Goal: Task Accomplishment & Management: Manage account settings

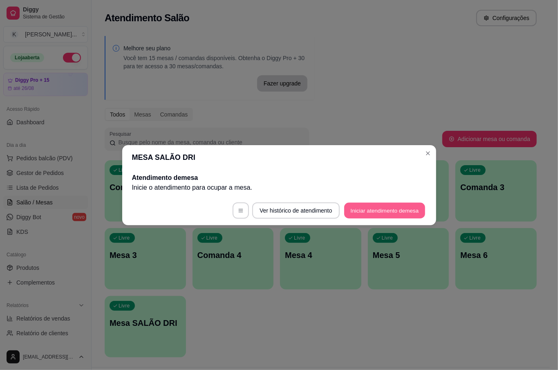
click at [404, 214] on button "Iniciar atendimento de mesa" at bounding box center [384, 210] width 81 height 16
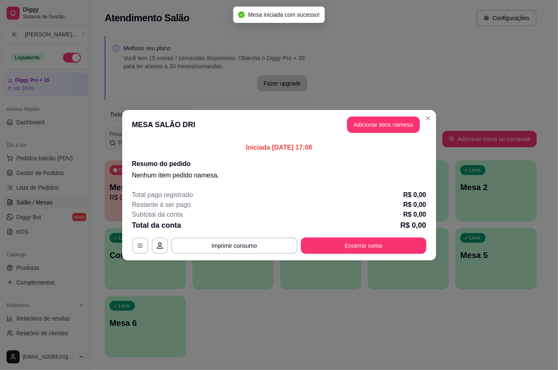
click at [380, 129] on button "Adicionar itens na mesa" at bounding box center [383, 125] width 73 height 16
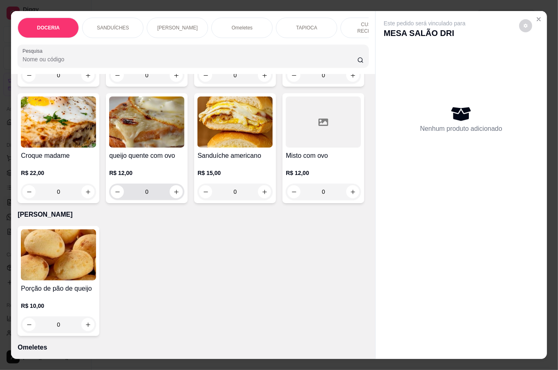
scroll to position [327, 0]
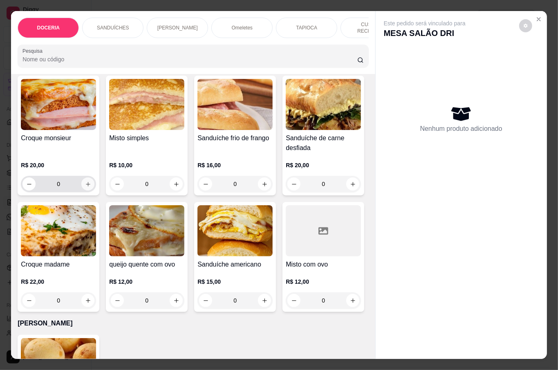
click at [86, 182] on icon "increase-product-quantity" at bounding box center [88, 184] width 4 height 4
type input "1"
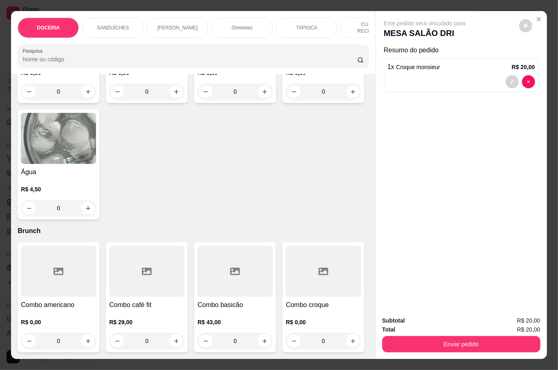
scroll to position [2017, 0]
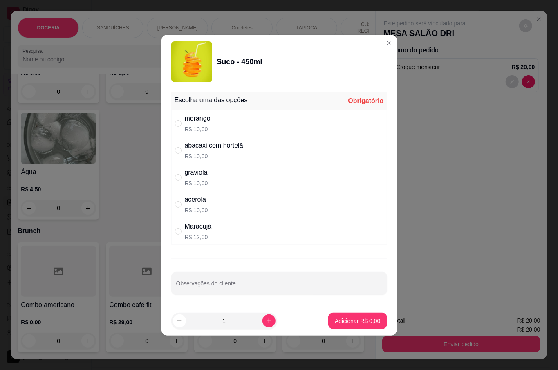
click at [193, 122] on div "morango" at bounding box center [198, 119] width 26 height 10
radio input "true"
click at [363, 318] on p "Adicionar R$ 10,00" at bounding box center [355, 321] width 47 height 8
type input "1"
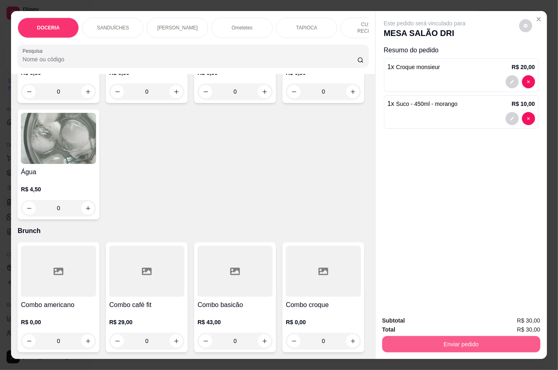
click at [477, 341] on button "Enviar pedido" at bounding box center [461, 344] width 158 height 16
click at [463, 319] on button "Não registrar e enviar pedido" at bounding box center [433, 320] width 85 height 16
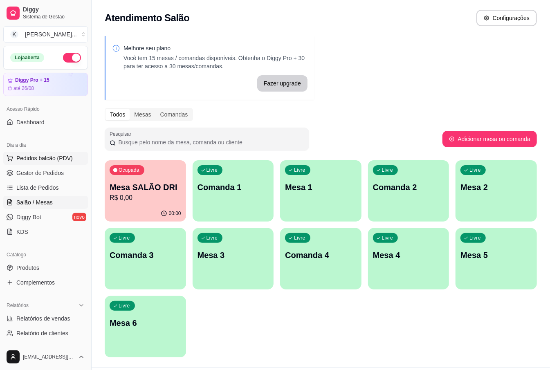
click at [25, 159] on span "Pedidos balcão (PDV)" at bounding box center [44, 158] width 56 height 8
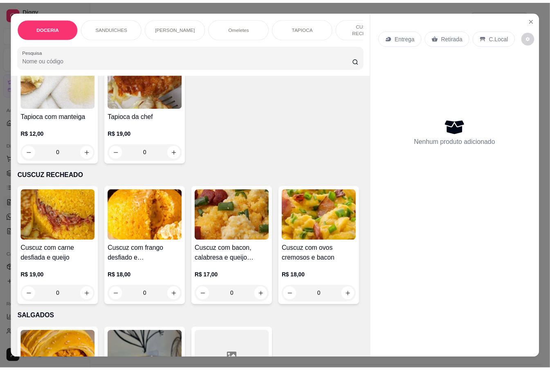
scroll to position [1036, 0]
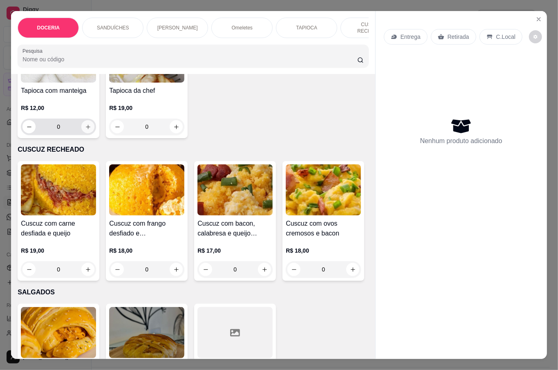
click at [91, 130] on icon "increase-product-quantity" at bounding box center [88, 127] width 6 height 6
type input "1"
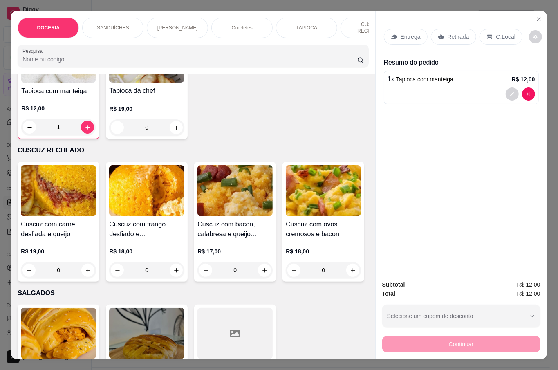
click at [445, 42] on div "Entrega Retirada C.Local" at bounding box center [461, 36] width 155 height 29
click at [446, 38] on div "Retirada" at bounding box center [453, 37] width 45 height 16
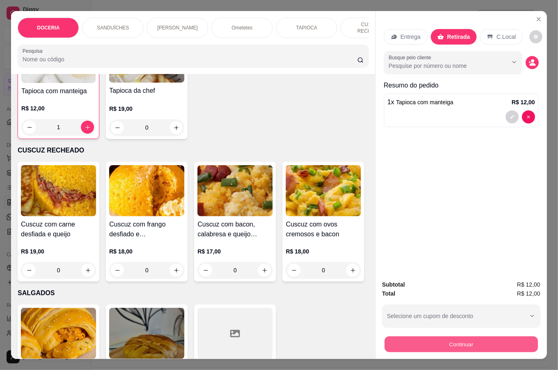
click at [460, 340] on button "Continuar" at bounding box center [460, 344] width 153 height 16
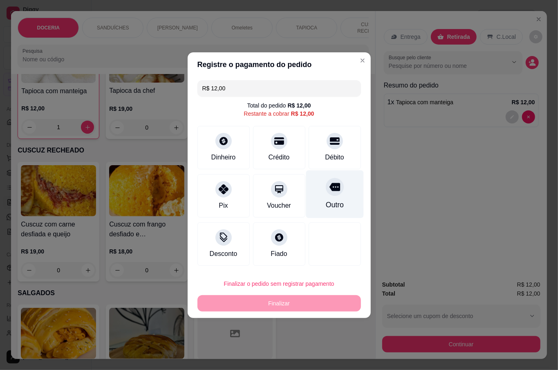
click at [326, 198] on div "Outro" at bounding box center [335, 194] width 58 height 48
type input "R$ 0,00"
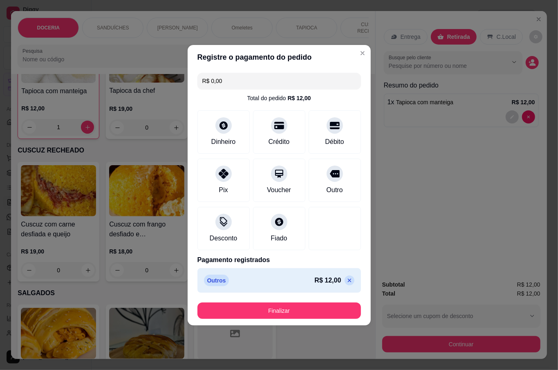
click at [312, 299] on footer "Finalizar" at bounding box center [279, 310] width 183 height 29
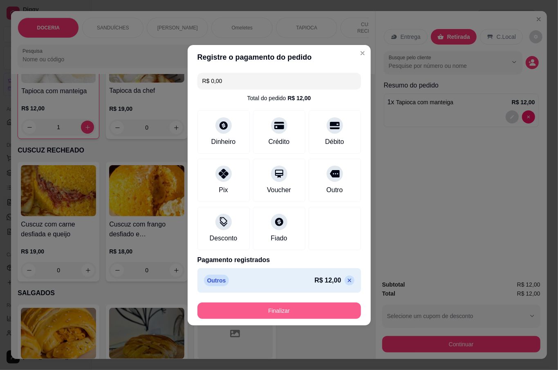
click at [312, 308] on button "Finalizar" at bounding box center [279, 311] width 164 height 16
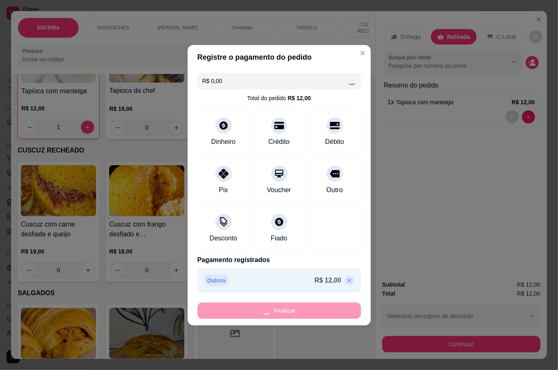
type input "0"
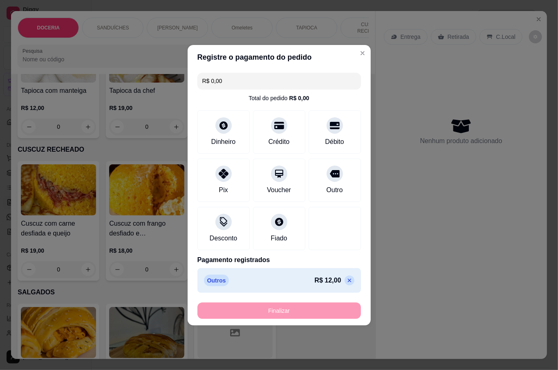
type input "-R$ 12,00"
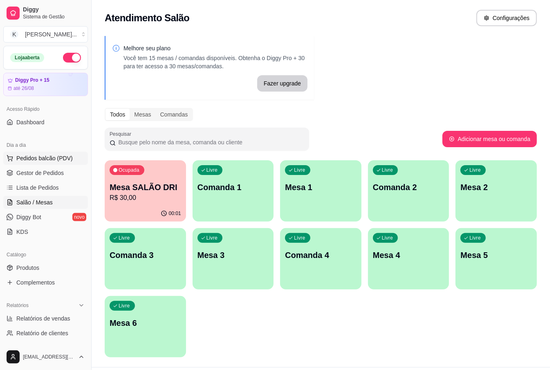
click at [62, 159] on span "Pedidos balcão (PDV)" at bounding box center [44, 158] width 56 height 8
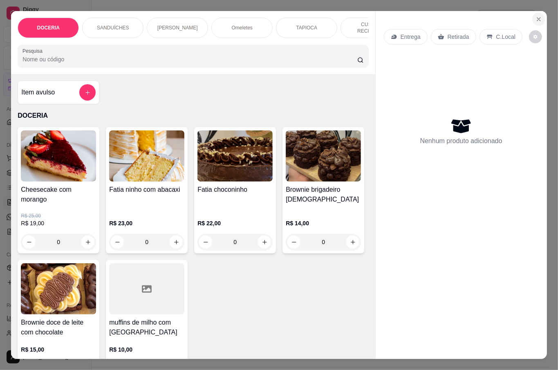
click at [536, 16] on icon "Close" at bounding box center [539, 19] width 7 height 7
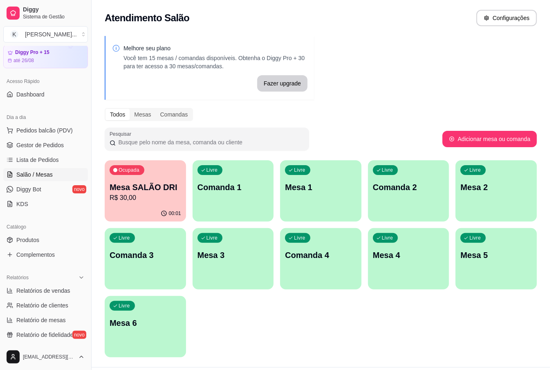
scroll to position [54, 0]
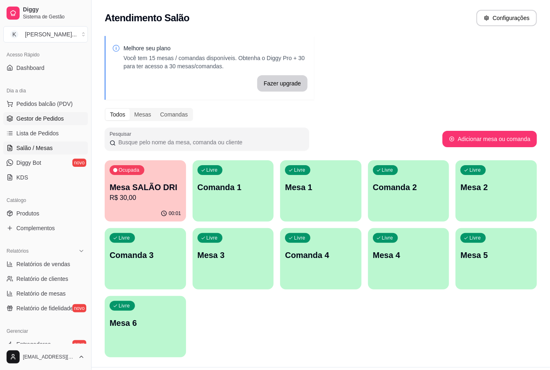
click at [55, 117] on span "Gestor de Pedidos" at bounding box center [39, 118] width 47 height 8
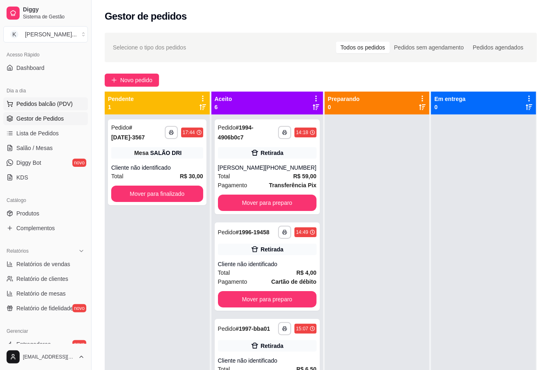
click at [65, 109] on button "Pedidos balcão (PDV)" at bounding box center [45, 103] width 85 height 13
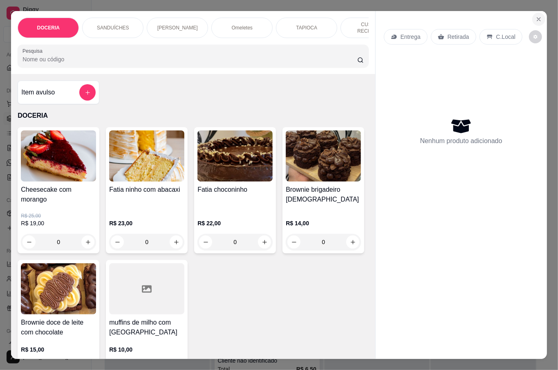
click at [538, 16] on icon "Close" at bounding box center [539, 19] width 7 height 7
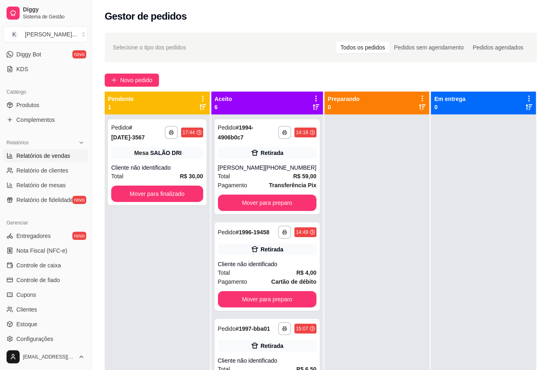
scroll to position [164, 0]
click at [39, 102] on link "Produtos" at bounding box center [45, 104] width 85 height 13
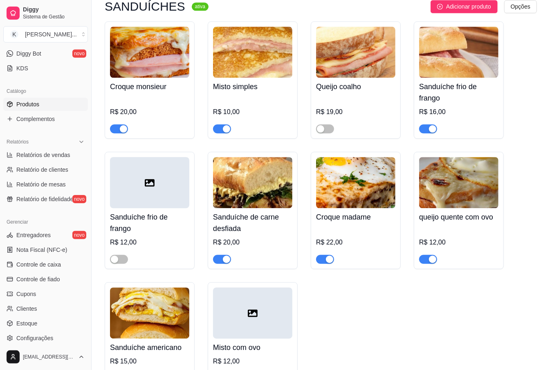
scroll to position [4361, 0]
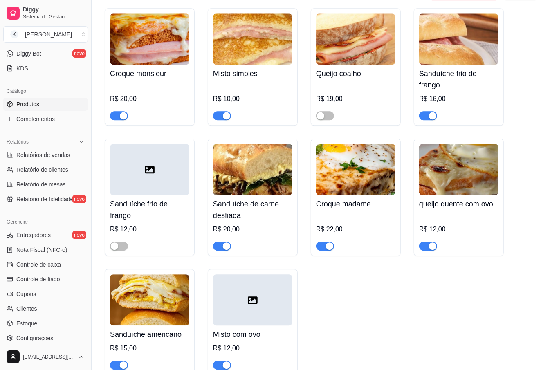
click at [228, 242] on div "button" at bounding box center [226, 245] width 7 height 7
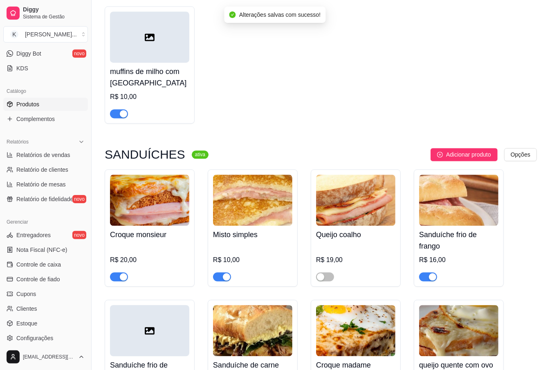
scroll to position [4197, 0]
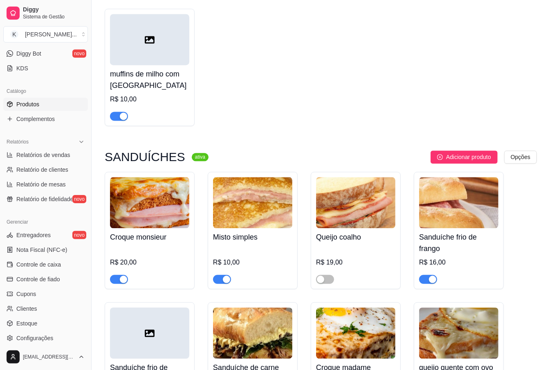
click at [427, 275] on span "button" at bounding box center [428, 279] width 18 height 9
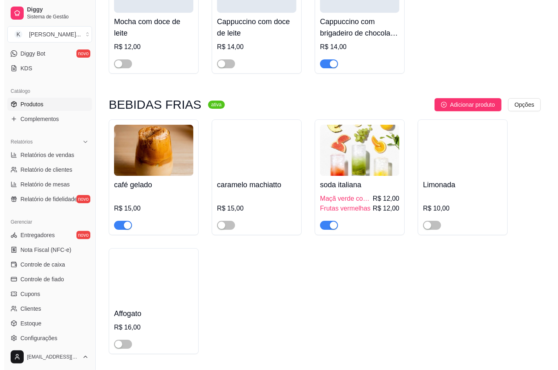
scroll to position [6378, 0]
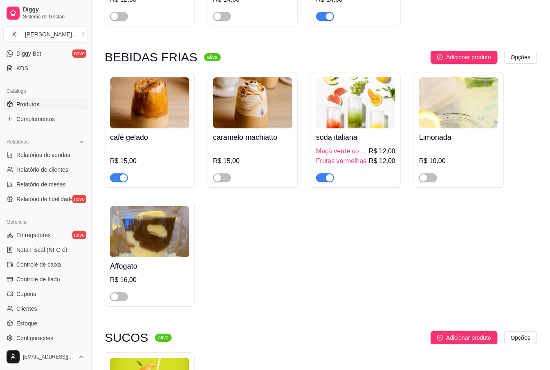
click at [361, 83] on img at bounding box center [355, 102] width 79 height 51
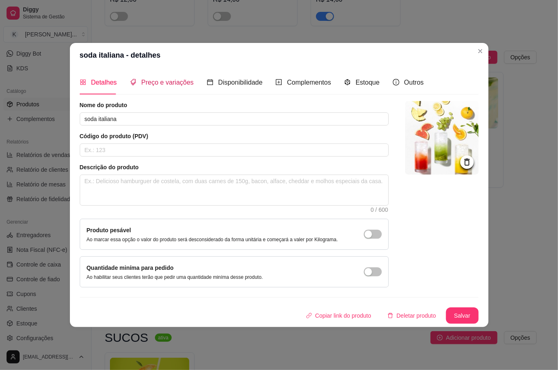
click at [179, 82] on span "Preço e variações" at bounding box center [167, 82] width 52 height 7
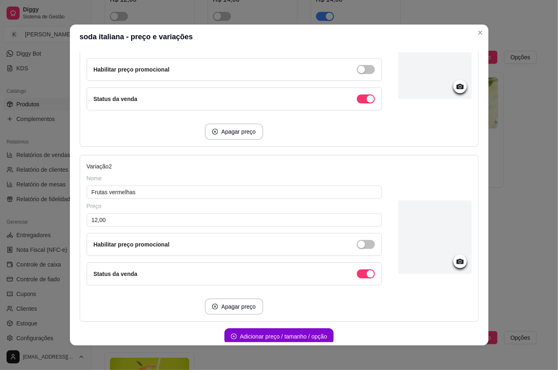
scroll to position [205, 0]
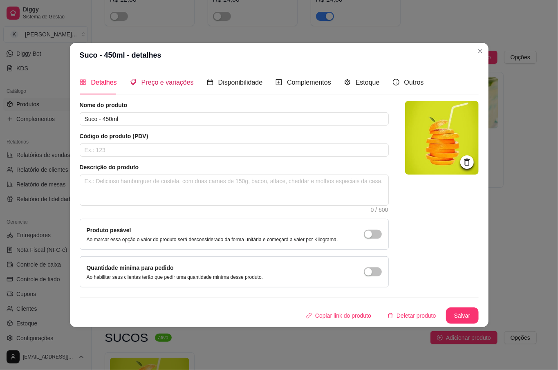
click at [175, 80] on span "Preço e variações" at bounding box center [167, 82] width 52 height 7
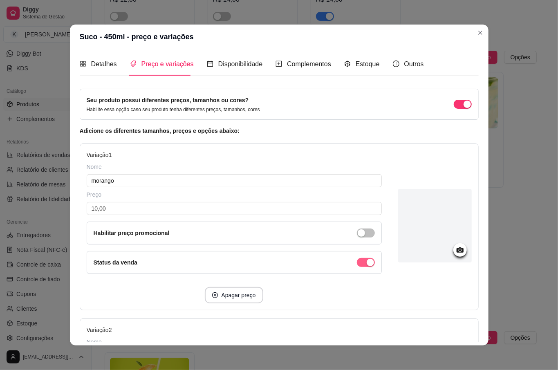
click at [357, 265] on span "button" at bounding box center [366, 262] width 18 height 9
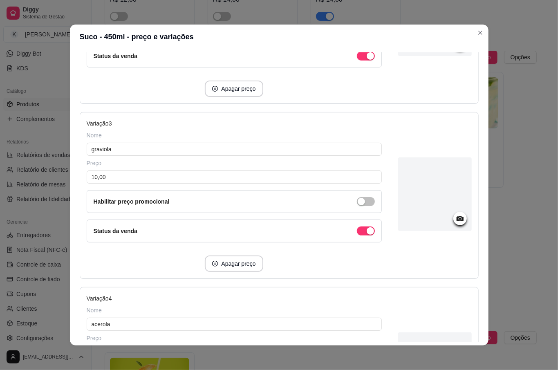
scroll to position [272, 0]
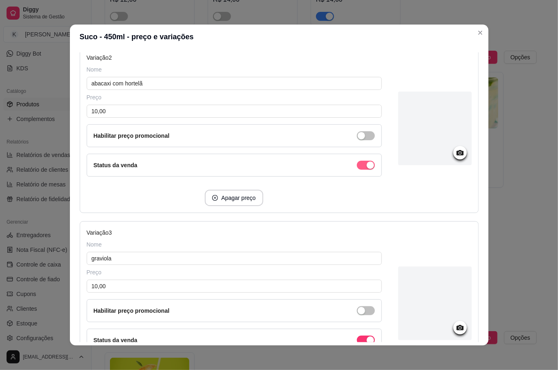
click at [367, 169] on div "button" at bounding box center [370, 164] width 7 height 7
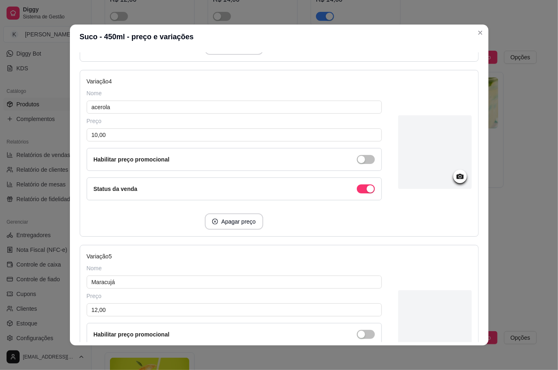
scroll to position [599, 0]
click at [367, 192] on div "button" at bounding box center [370, 187] width 7 height 7
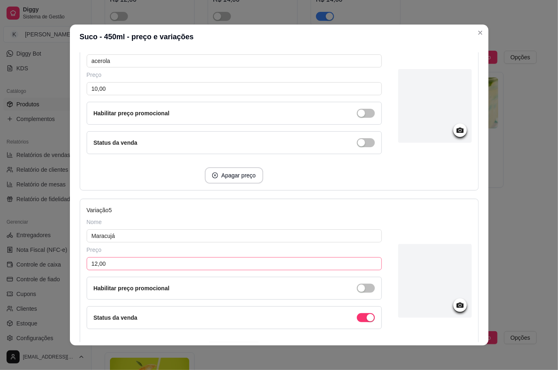
scroll to position [734, 0]
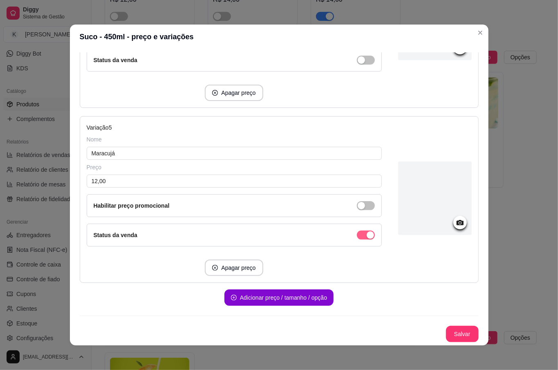
click at [367, 236] on div "button" at bounding box center [370, 234] width 7 height 7
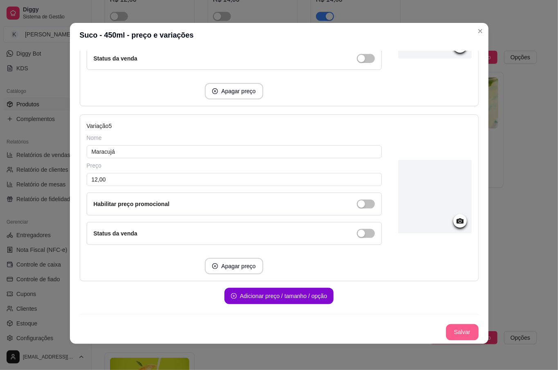
click at [454, 331] on button "Salvar" at bounding box center [462, 332] width 33 height 16
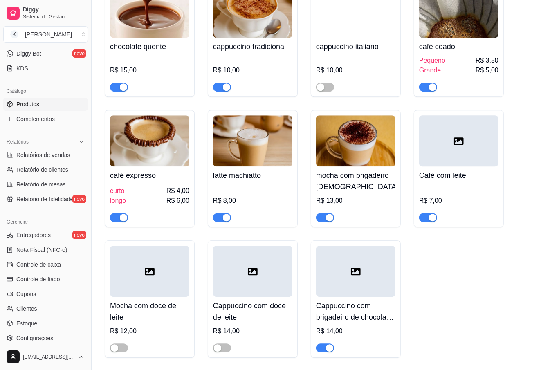
scroll to position [5942, 0]
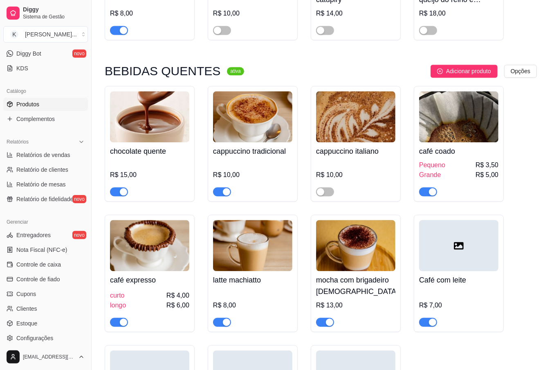
click at [422, 347] on div "chocolate quente R$ 15,00 cappuccino tradicional R$ 10,00 cappuccino italiano R…" at bounding box center [321, 274] width 432 height 377
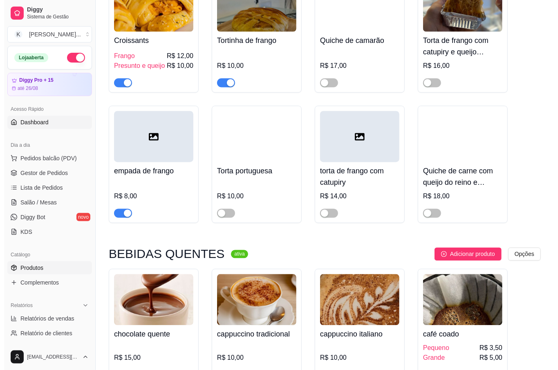
scroll to position [5724, 0]
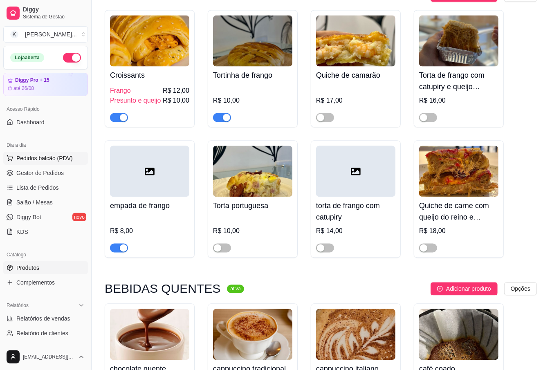
click at [59, 156] on span "Pedidos balcão (PDV)" at bounding box center [44, 158] width 56 height 8
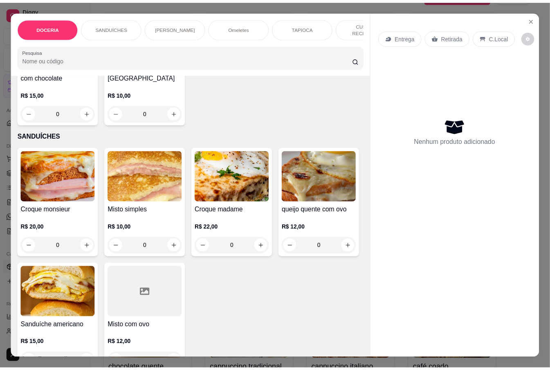
scroll to position [164, 0]
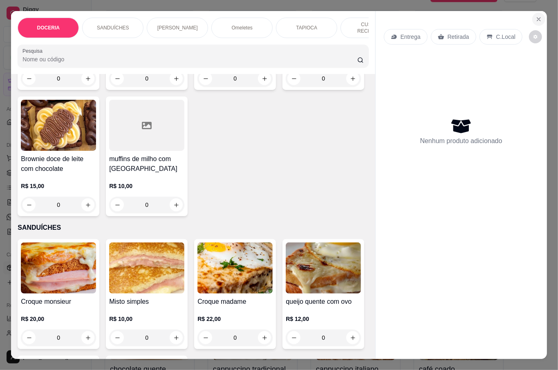
drag, startPoint x: 538, startPoint y: 24, endPoint x: 539, endPoint y: 16, distance: 8.2
click at [540, 24] on div "Entrega Retirada C.Local Nenhum produto adicionado" at bounding box center [461, 178] width 171 height 335
click at [536, 16] on icon "Close" at bounding box center [539, 19] width 7 height 7
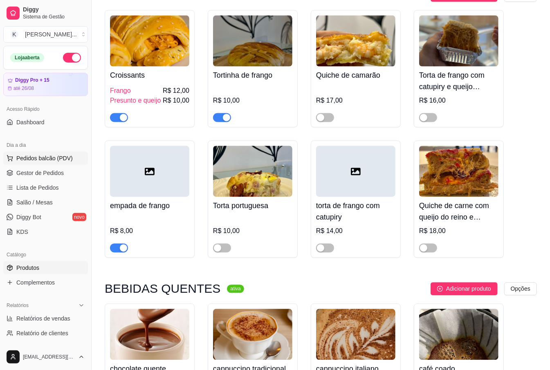
click at [40, 161] on span "Pedidos balcão (PDV)" at bounding box center [44, 158] width 56 height 8
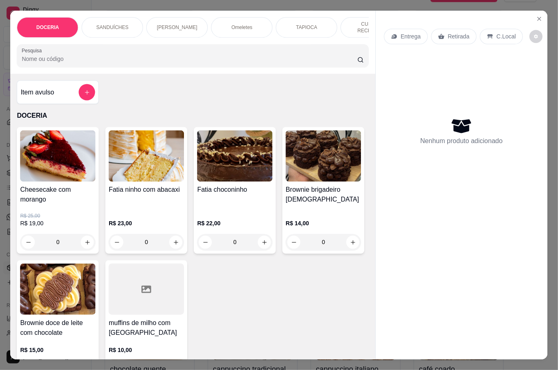
click at [40, 176] on img at bounding box center [57, 155] width 75 height 51
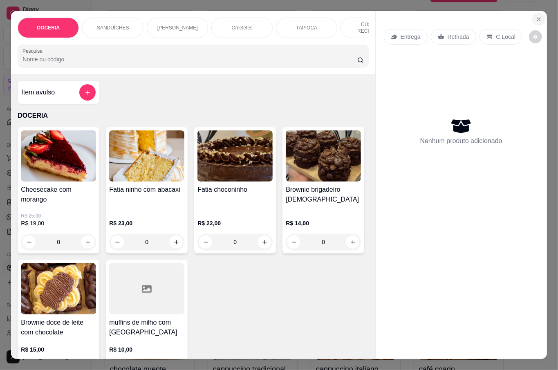
click at [537, 18] on icon "Close" at bounding box center [538, 19] width 3 height 3
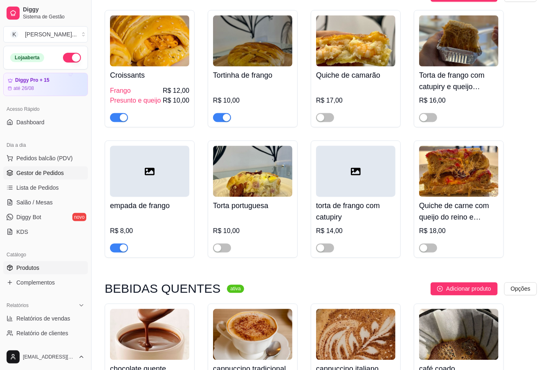
click at [46, 171] on span "Gestor de Pedidos" at bounding box center [39, 173] width 47 height 8
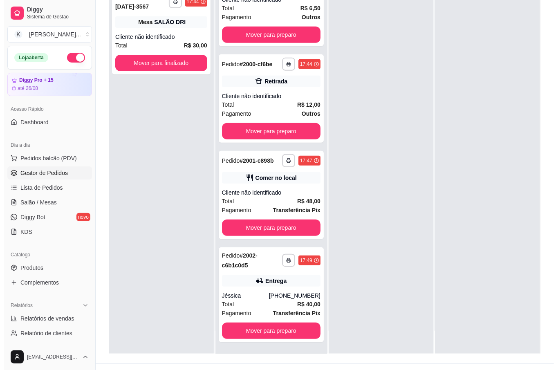
scroll to position [109, 0]
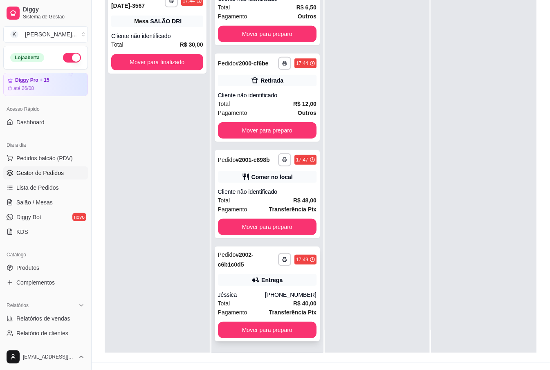
click at [275, 303] on div "Total R$ 40,00" at bounding box center [267, 303] width 99 height 9
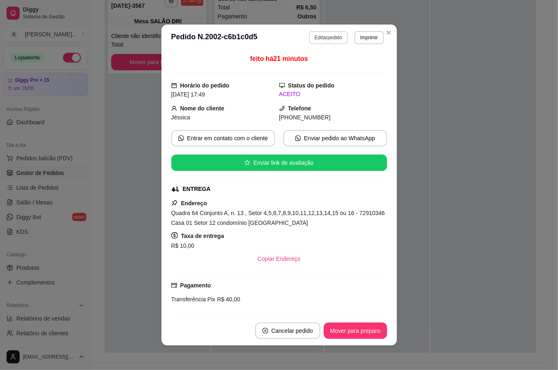
click at [329, 42] on button "Editar pedido" at bounding box center [328, 37] width 39 height 13
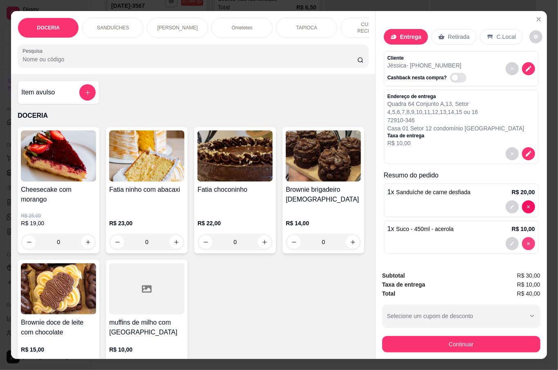
type input "0"
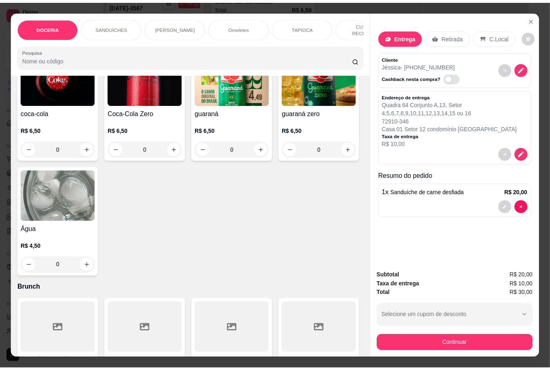
scroll to position [2180, 0]
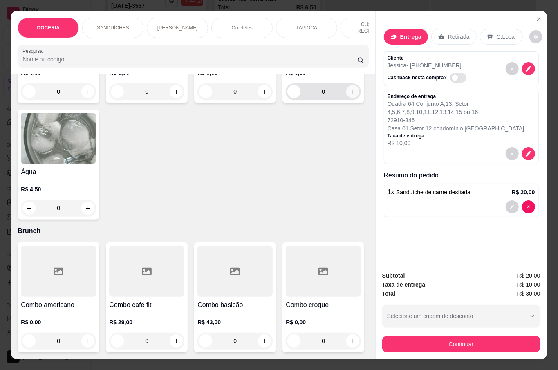
click at [350, 95] on icon "increase-product-quantity" at bounding box center [353, 92] width 6 height 6
click at [291, 94] on icon "decrease-product-quantity" at bounding box center [294, 91] width 6 height 6
type input "0"
click at [260, 98] on button "increase-product-quantity" at bounding box center [264, 91] width 13 height 13
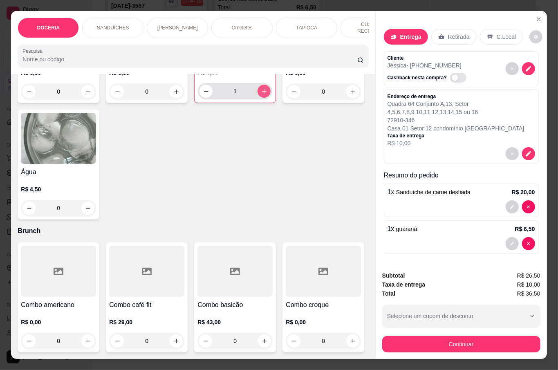
type input "1"
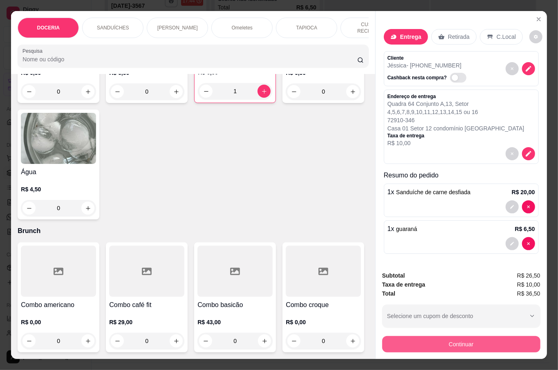
click at [468, 344] on button "Continuar" at bounding box center [461, 344] width 158 height 16
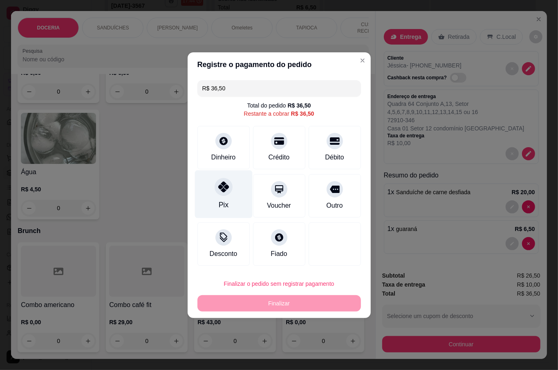
click at [229, 193] on div "Pix" at bounding box center [224, 194] width 58 height 48
type input "R$ 0,00"
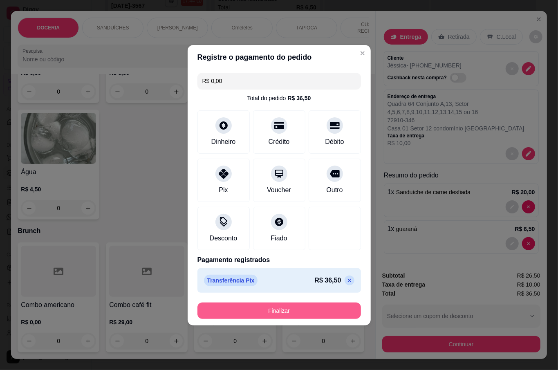
click at [321, 308] on button "Finalizar" at bounding box center [279, 311] width 164 height 16
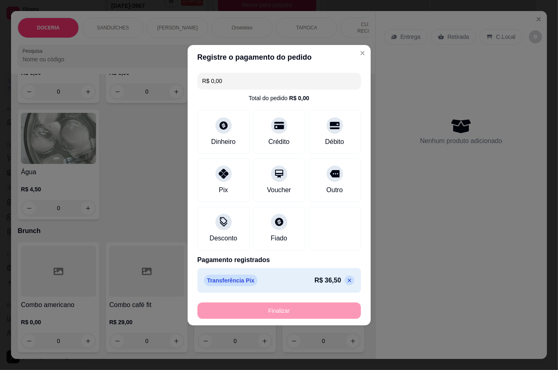
type input "0"
type input "-R$ 36,50"
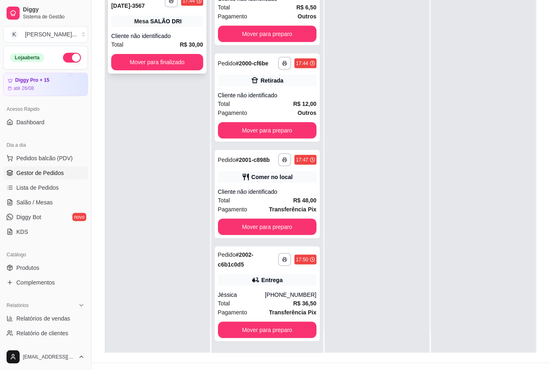
click at [159, 59] on button "Mover para finalizado" at bounding box center [157, 62] width 92 height 16
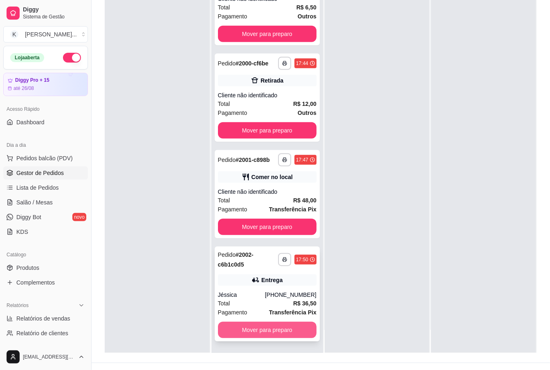
click at [276, 326] on button "Mover para preparo" at bounding box center [267, 330] width 99 height 16
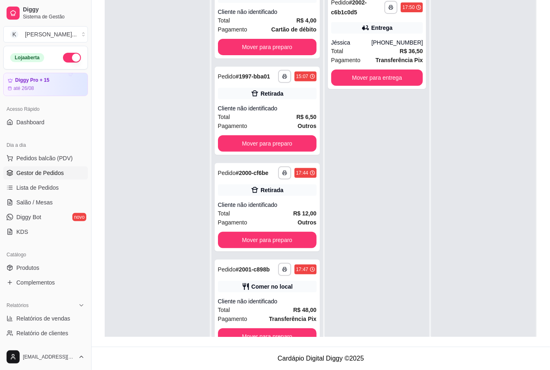
scroll to position [0, 0]
